Goal: Information Seeking & Learning: Learn about a topic

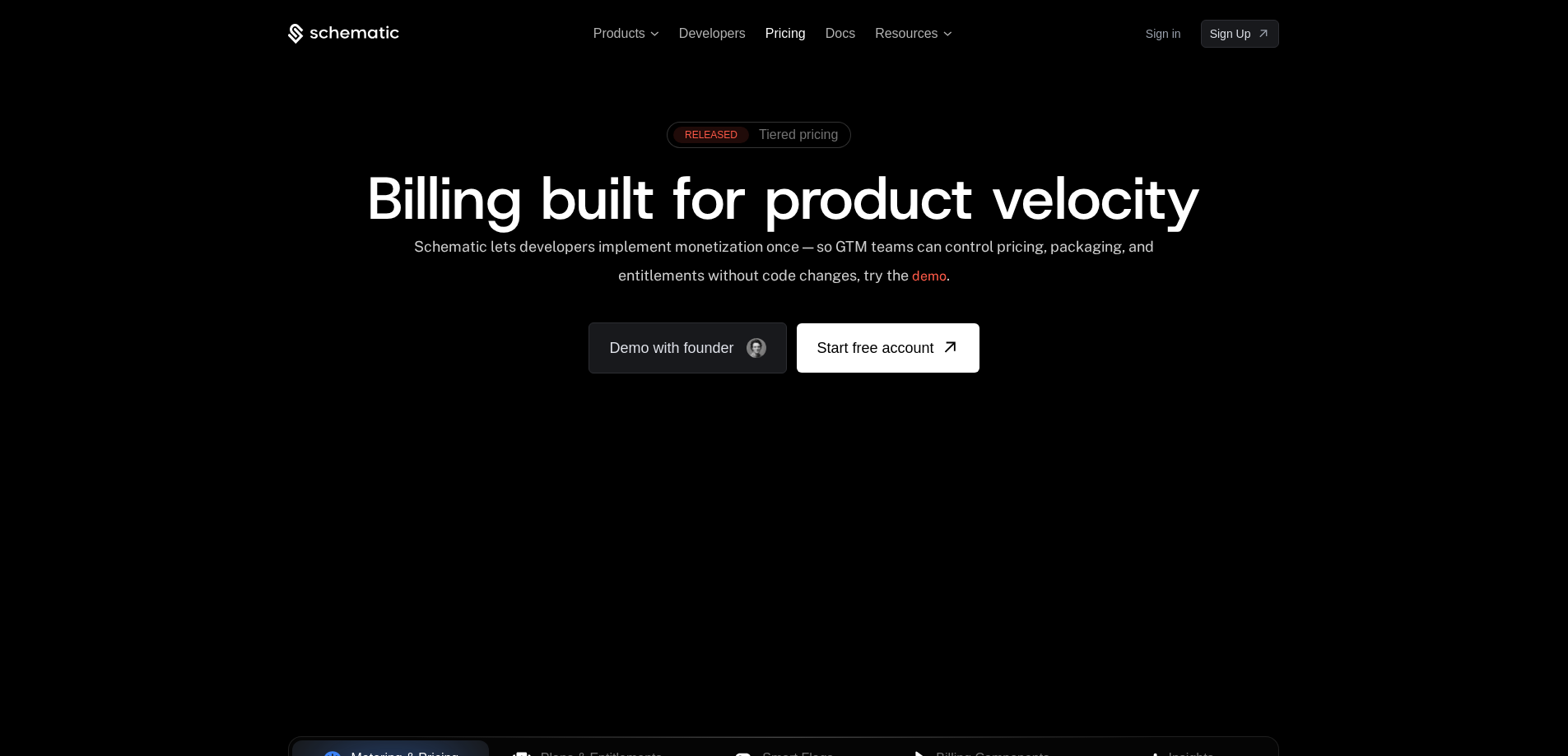
click at [776, 37] on span "Pricing" at bounding box center [785, 34] width 41 height 14
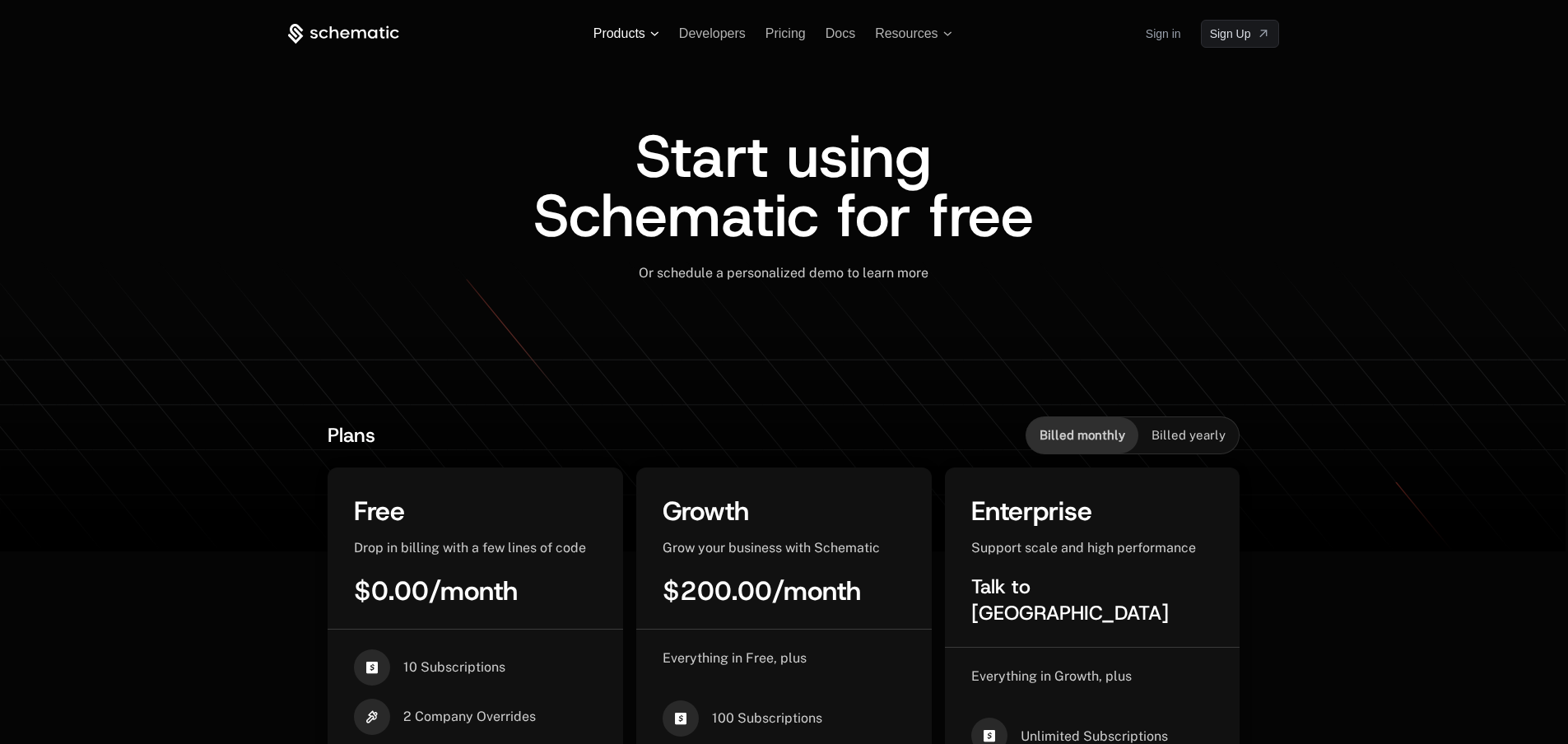
click at [655, 32] on icon at bounding box center [655, 34] width 9 height 5
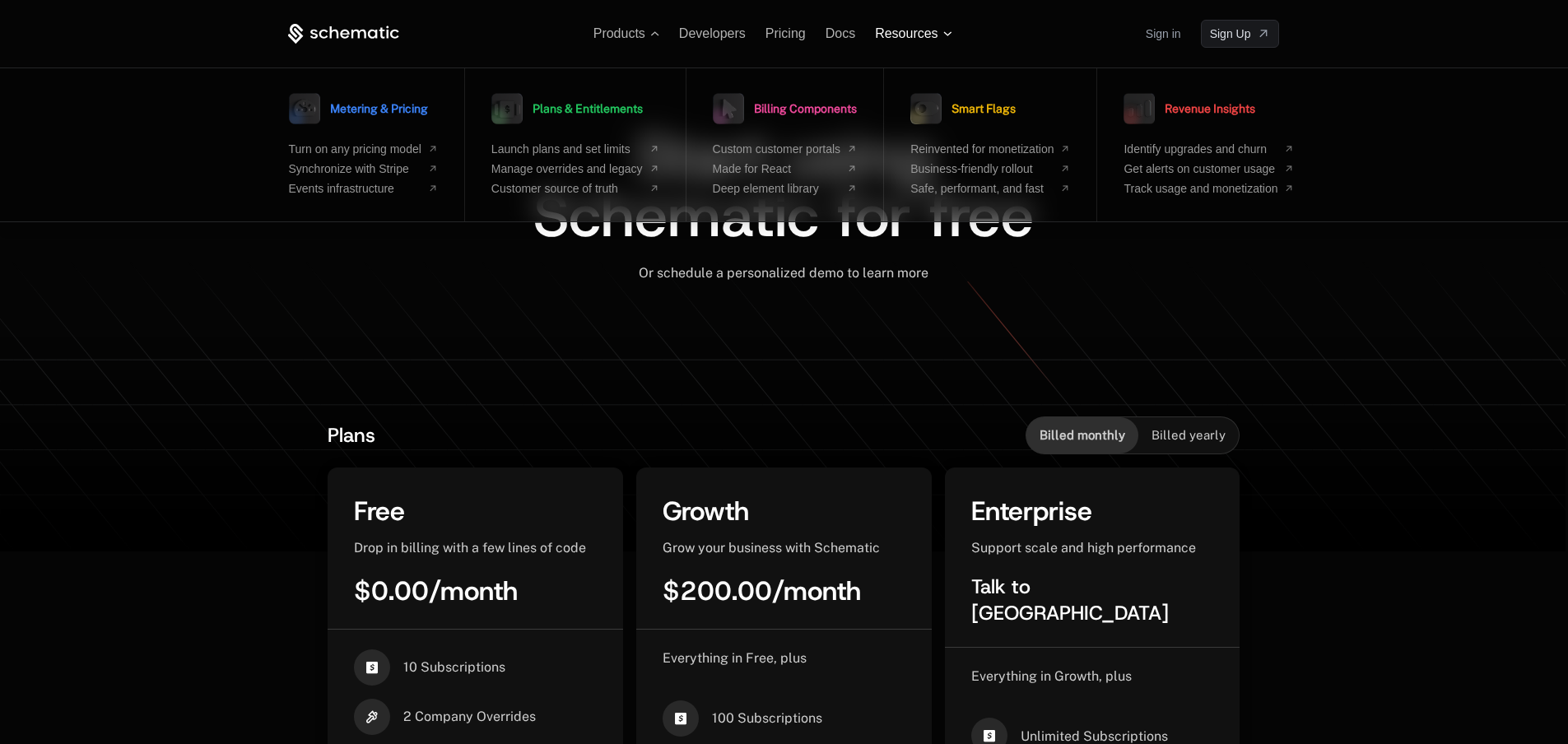
click at [940, 31] on span "Resources" at bounding box center [912, 34] width 77 height 15
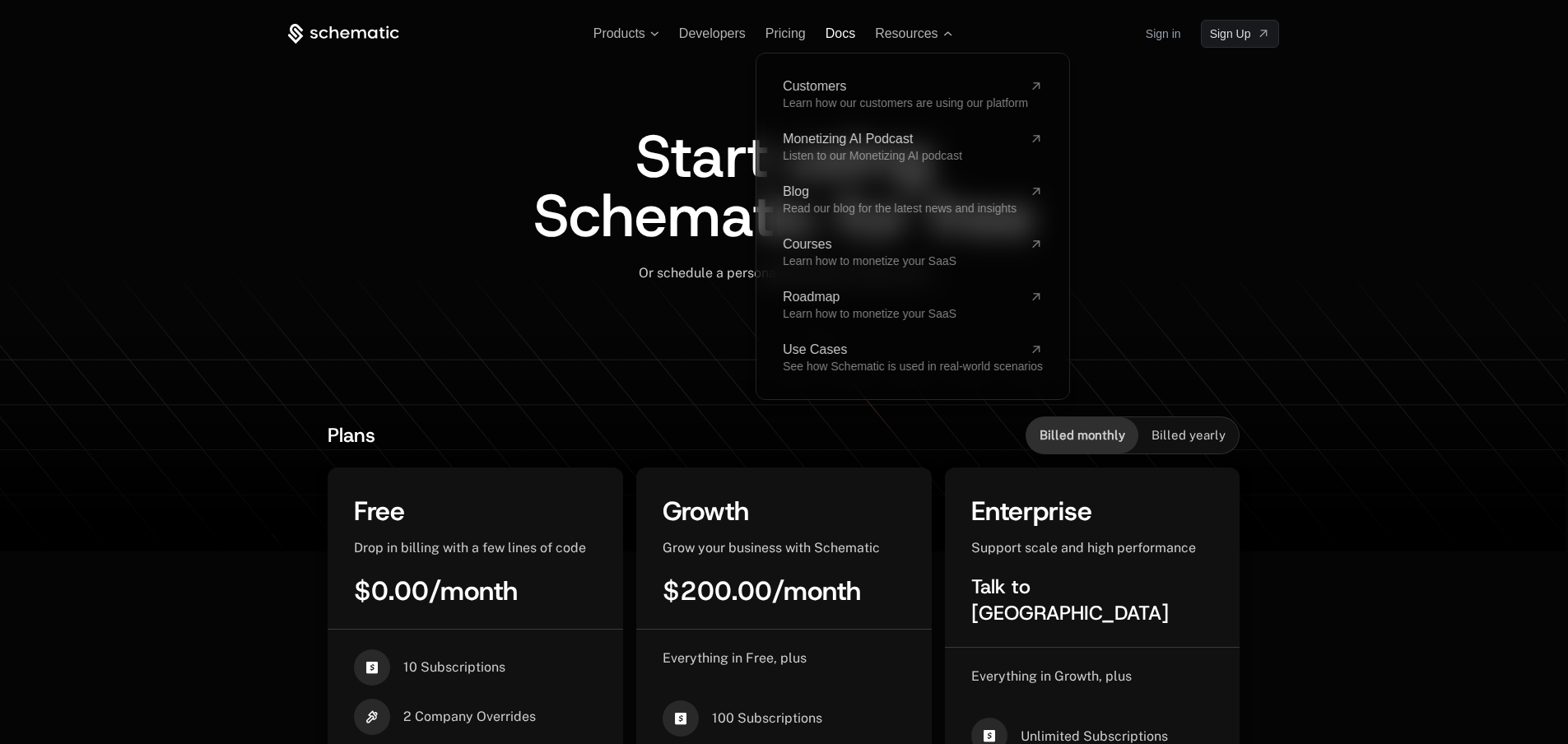
click at [838, 34] on span "Docs" at bounding box center [840, 34] width 30 height 14
click at [731, 64] on div "Start using Schematic for free Or schedule a personalized demo to learn more ﻿" at bounding box center [784, 222] width 829 height 349
click at [717, 32] on span "Developers" at bounding box center [712, 34] width 67 height 14
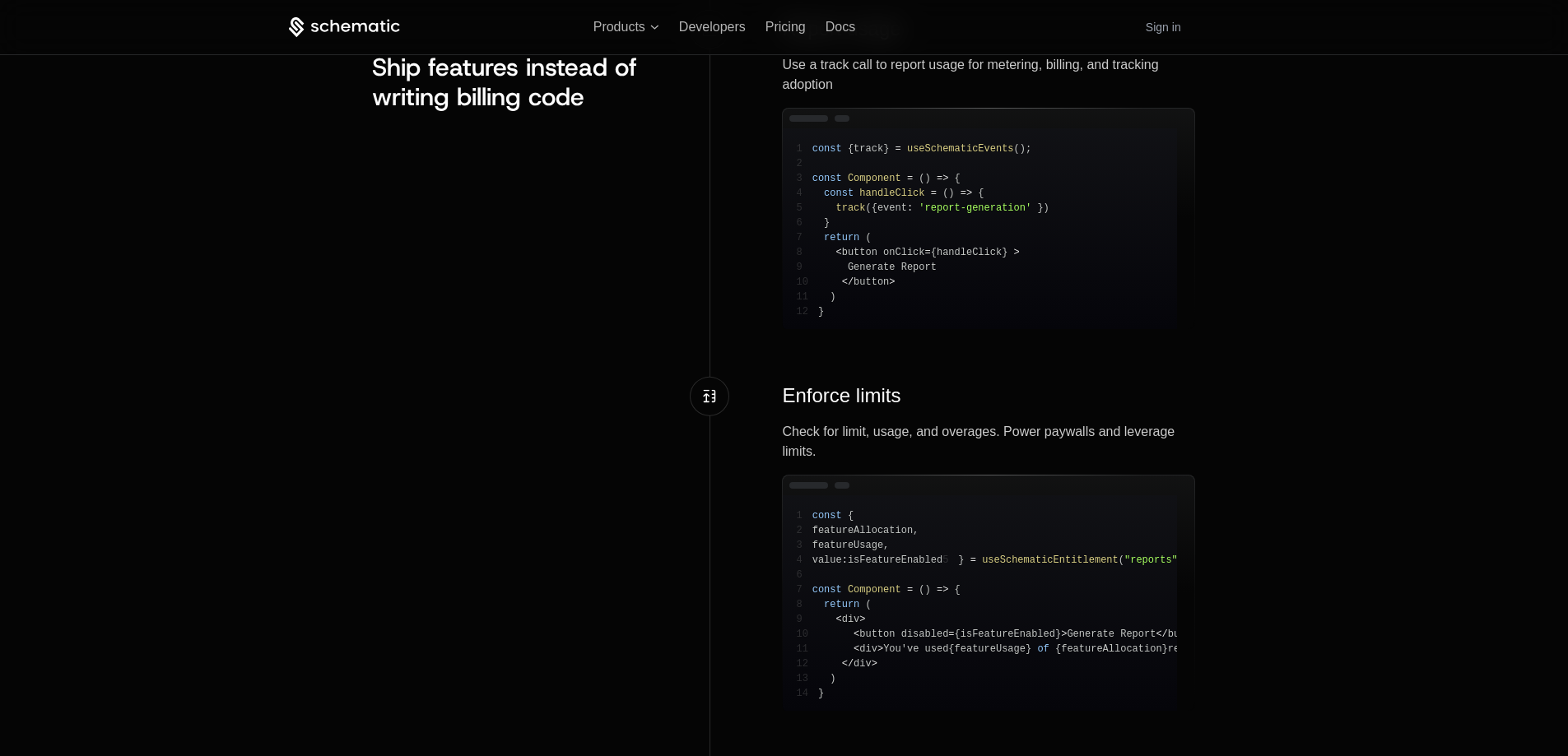
scroll to position [1810, 0]
